Goal: Information Seeking & Learning: Learn about a topic

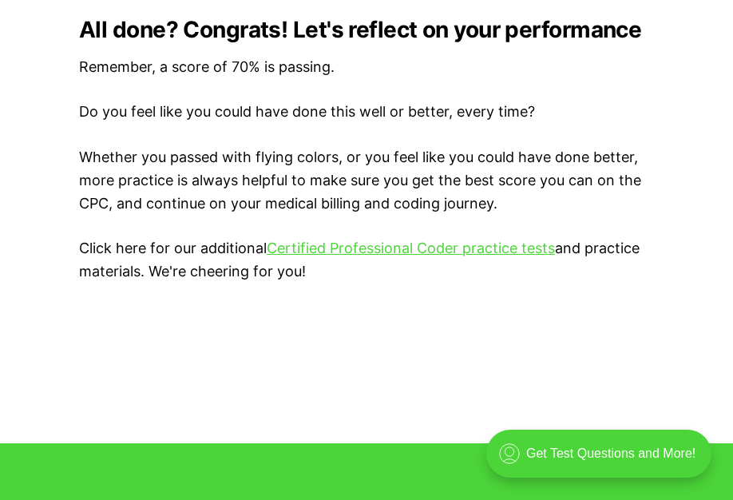
scroll to position [3352, 0]
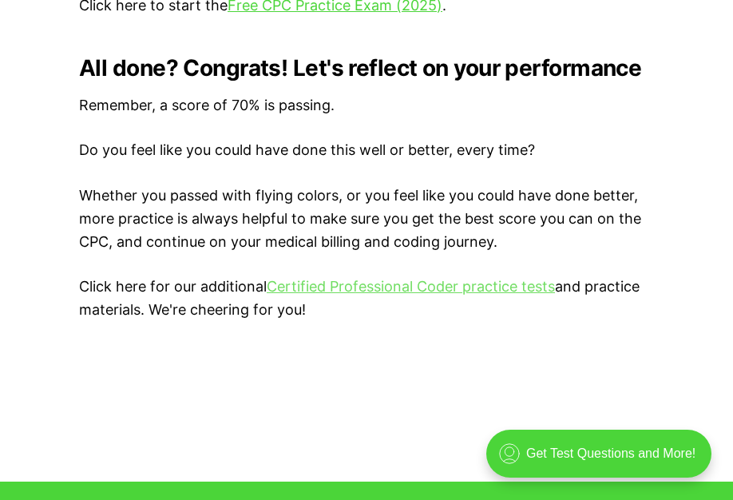
click at [361, 285] on link "Certified Professional Coder practice tests" at bounding box center [411, 286] width 288 height 17
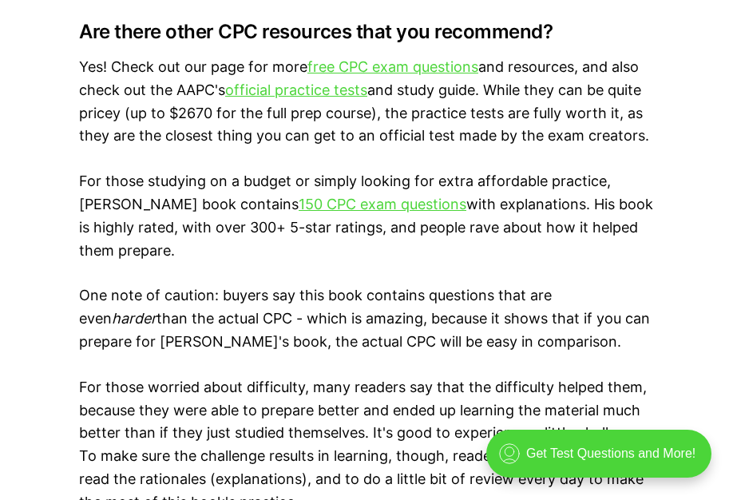
scroll to position [2714, 0]
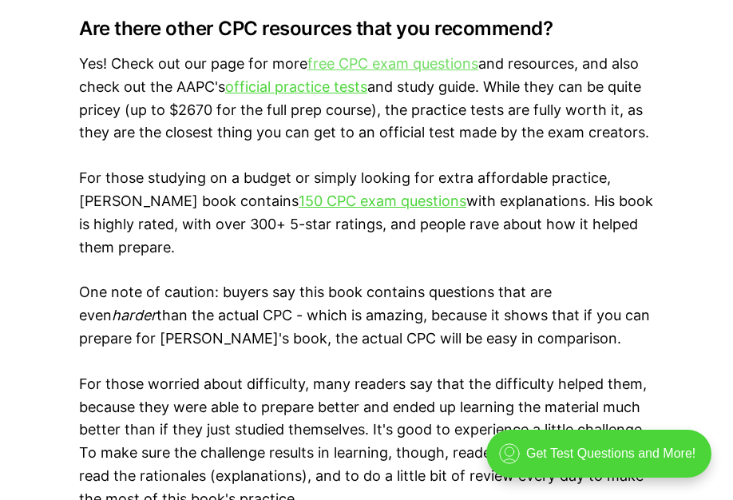
click at [389, 56] on link "free CPC exam questions" at bounding box center [392, 63] width 171 height 17
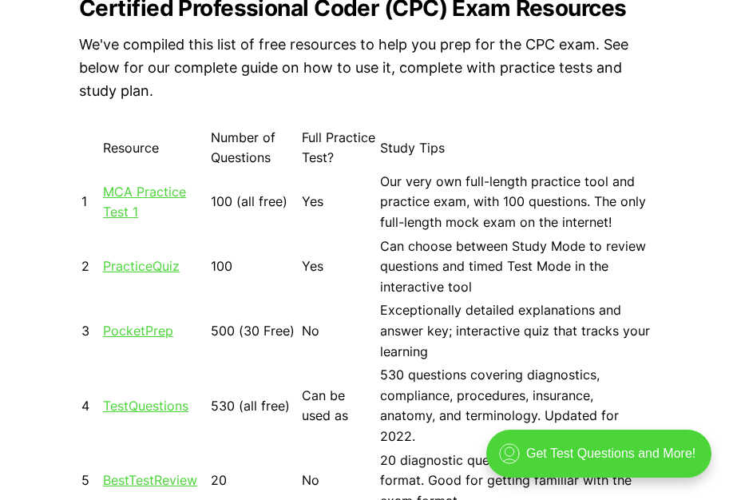
scroll to position [1197, 0]
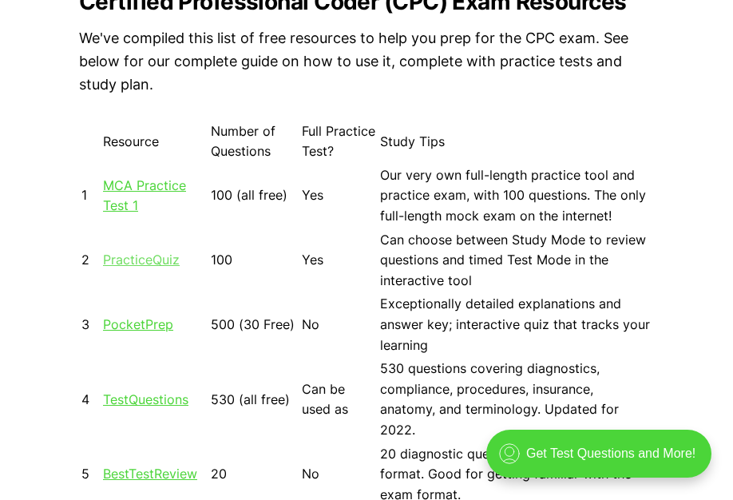
click at [168, 262] on link "PracticeQuiz" at bounding box center [141, 259] width 77 height 16
